Goal: Task Accomplishment & Management: Use online tool/utility

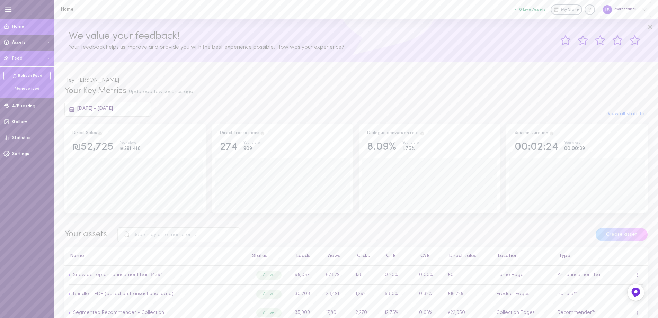
click at [23, 88] on div "Manage feed" at bounding box center [26, 88] width 47 height 5
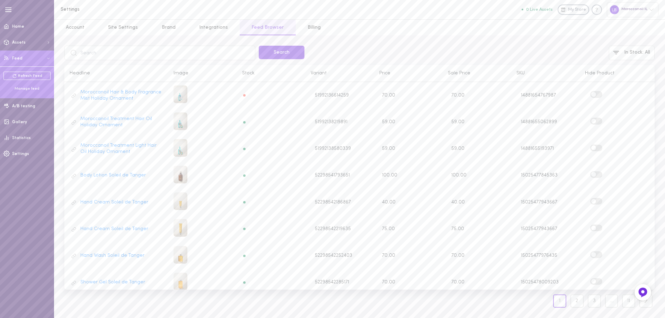
drag, startPoint x: 88, startPoint y: 52, endPoint x: 92, endPoint y: 56, distance: 6.4
click at [88, 52] on input "text" at bounding box center [159, 53] width 191 height 15
type input "m101"
click at [298, 53] on button "Search" at bounding box center [282, 53] width 46 height 14
click at [599, 200] on label at bounding box center [596, 201] width 12 height 7
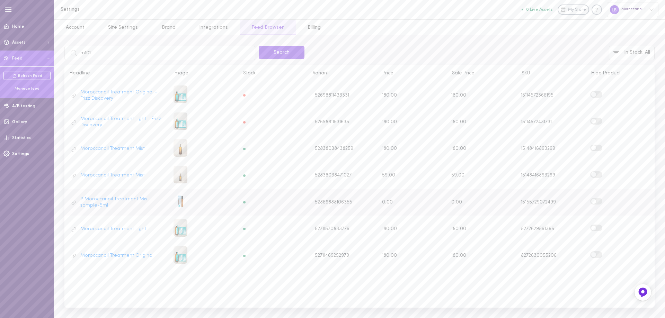
click at [0, 0] on input "checkbox" at bounding box center [0, 0] width 0 height 0
